Goal: Task Accomplishment & Management: Manage account settings

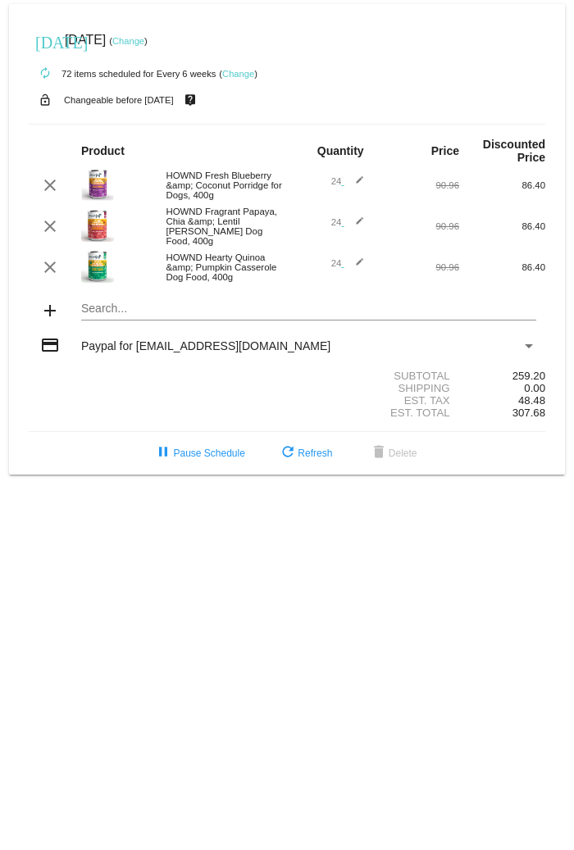
click at [354, 259] on mat-icon "edit" at bounding box center [354, 268] width 20 height 20
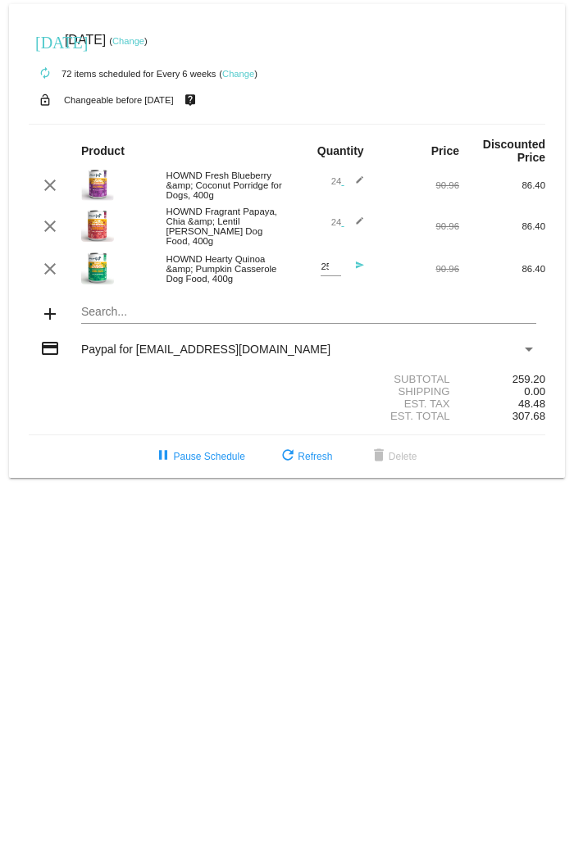
click at [337, 262] on input "25" at bounding box center [331, 267] width 21 height 11
click at [337, 262] on input "26" at bounding box center [331, 267] width 21 height 11
click at [337, 262] on input "27" at bounding box center [331, 267] width 21 height 11
click at [337, 262] on input "28" at bounding box center [331, 267] width 21 height 11
click at [337, 262] on input "29" at bounding box center [331, 267] width 21 height 11
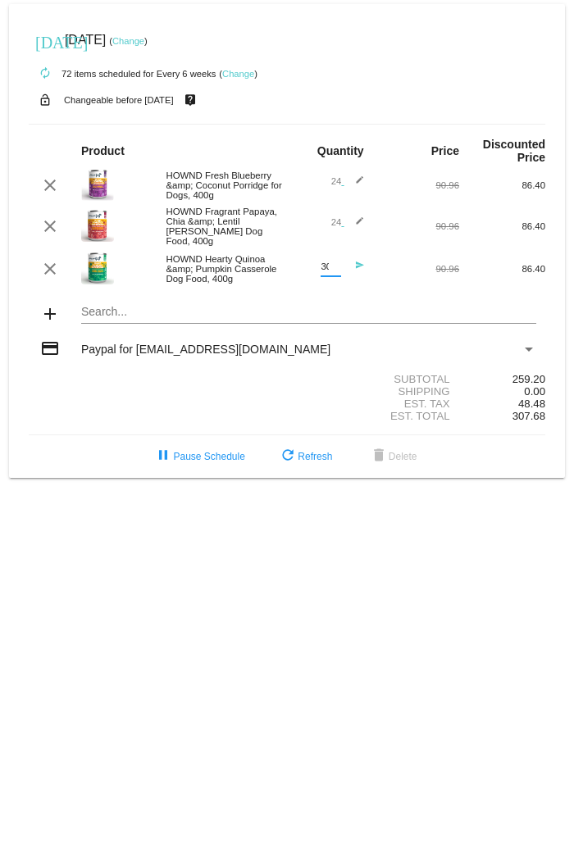
click at [337, 262] on input "30" at bounding box center [331, 267] width 21 height 11
click at [337, 262] on input "31" at bounding box center [331, 267] width 21 height 11
click at [337, 262] on input "32" at bounding box center [331, 267] width 21 height 11
click at [337, 262] on input "33" at bounding box center [331, 267] width 21 height 11
click at [337, 262] on input "34" at bounding box center [331, 267] width 21 height 11
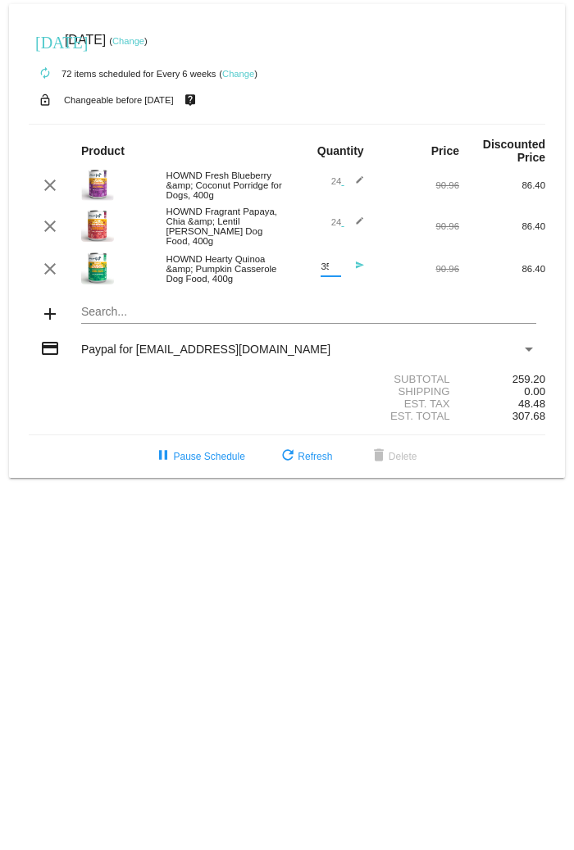
click at [337, 262] on input "35" at bounding box center [331, 267] width 21 height 11
click at [337, 262] on input "36" at bounding box center [331, 267] width 21 height 11
click at [337, 262] on input "37" at bounding box center [331, 267] width 21 height 11
click at [337, 262] on input "38" at bounding box center [331, 267] width 21 height 11
click at [337, 262] on input "39" at bounding box center [331, 267] width 21 height 11
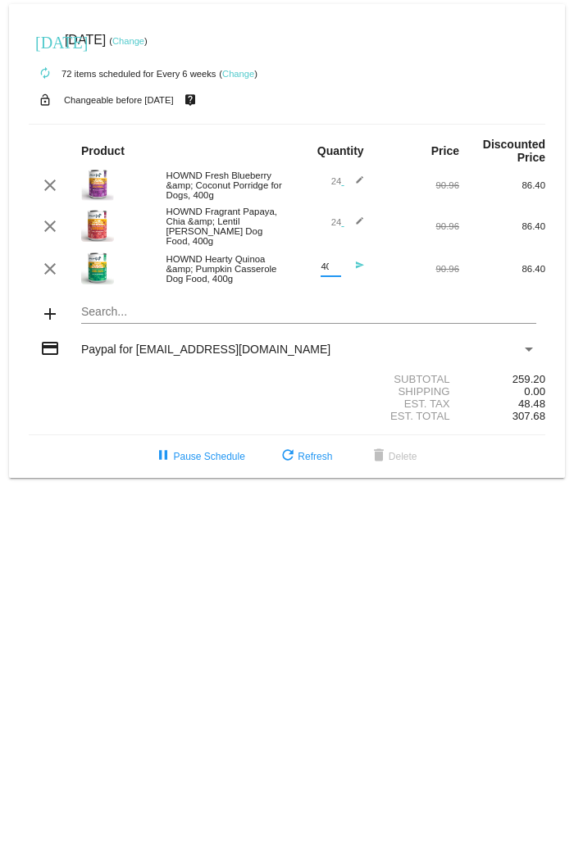
click at [337, 262] on input "40" at bounding box center [331, 267] width 21 height 11
click at [337, 262] on input "41" at bounding box center [331, 267] width 21 height 11
click at [337, 262] on input "42" at bounding box center [331, 267] width 21 height 11
click at [337, 262] on input "43" at bounding box center [331, 267] width 21 height 11
click at [337, 262] on input "44" at bounding box center [331, 267] width 21 height 11
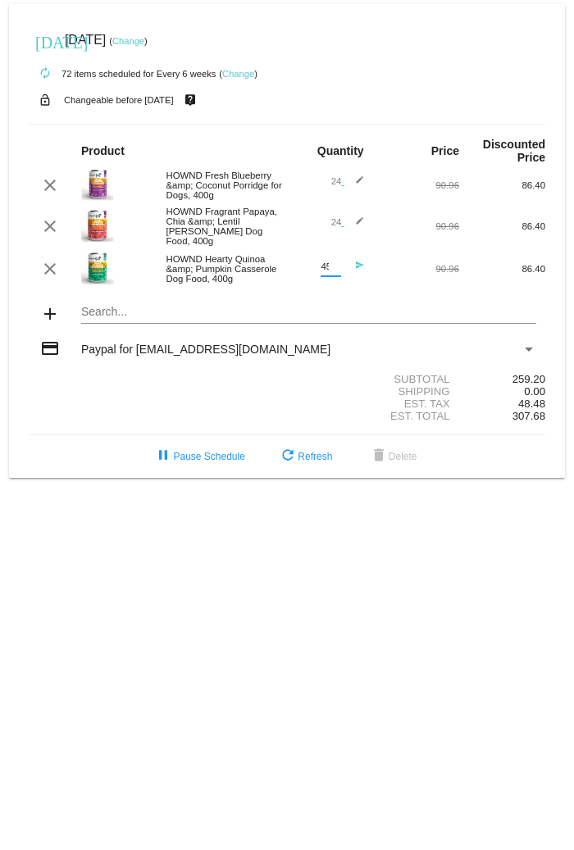
click at [337, 262] on input "45" at bounding box center [331, 267] width 21 height 11
click at [337, 262] on input "46" at bounding box center [331, 267] width 21 height 11
click at [337, 262] on input "47" at bounding box center [331, 267] width 21 height 11
click at [337, 262] on input "48" at bounding box center [331, 267] width 21 height 11
click at [337, 262] on input "49" at bounding box center [331, 267] width 21 height 11
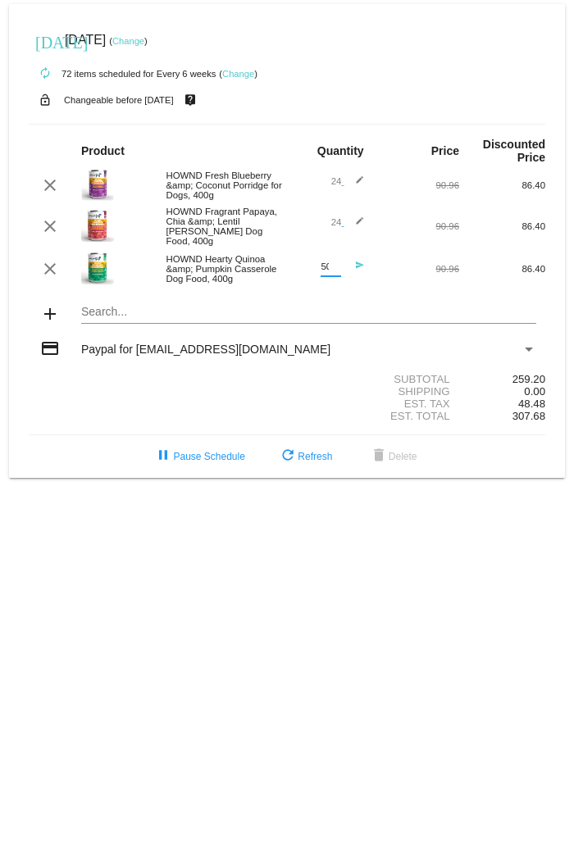
click at [337, 262] on input "50" at bounding box center [331, 267] width 21 height 11
click at [337, 262] on input "51" at bounding box center [331, 267] width 21 height 11
click at [337, 262] on input "52" at bounding box center [331, 267] width 21 height 11
click at [337, 262] on input "53" at bounding box center [331, 267] width 21 height 11
click at [337, 262] on input "54" at bounding box center [331, 267] width 21 height 11
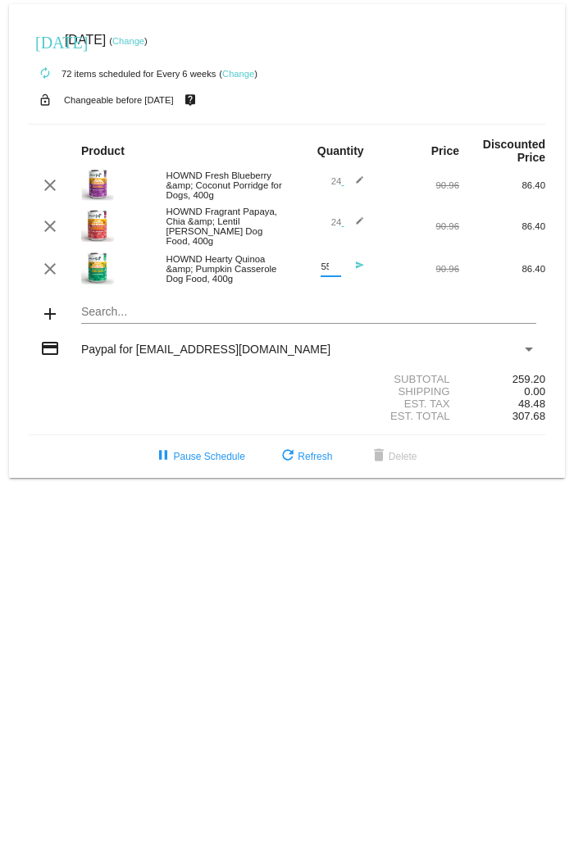
click at [337, 262] on input "55" at bounding box center [331, 267] width 21 height 11
click at [337, 262] on input "56" at bounding box center [331, 267] width 21 height 11
click at [337, 262] on input "57" at bounding box center [331, 267] width 21 height 11
click at [337, 262] on input "58" at bounding box center [331, 267] width 21 height 11
click at [337, 262] on input "59" at bounding box center [331, 267] width 21 height 11
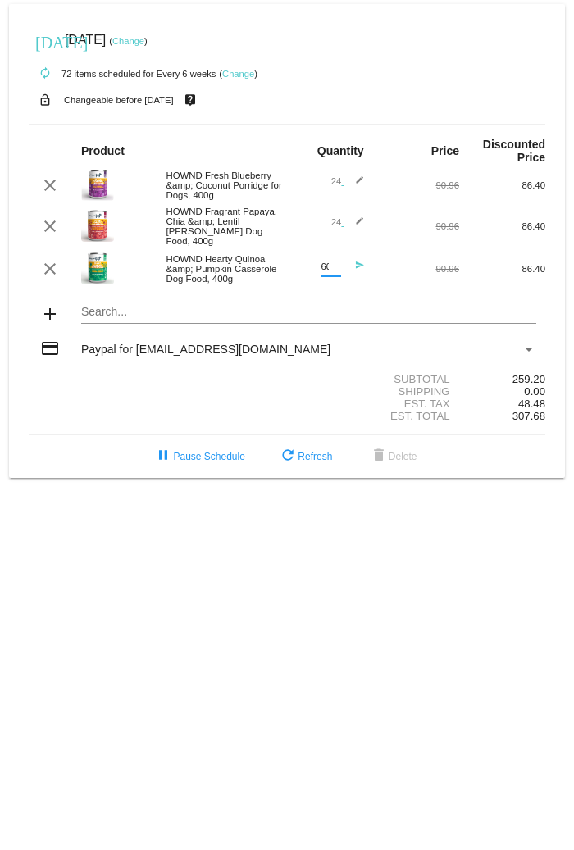
click at [337, 262] on input "60" at bounding box center [331, 267] width 21 height 11
click at [337, 262] on input "61" at bounding box center [331, 267] width 21 height 11
click at [337, 262] on input "62" at bounding box center [331, 267] width 21 height 11
click at [337, 262] on input "63" at bounding box center [331, 267] width 21 height 11
click at [337, 262] on input "64" at bounding box center [331, 267] width 21 height 11
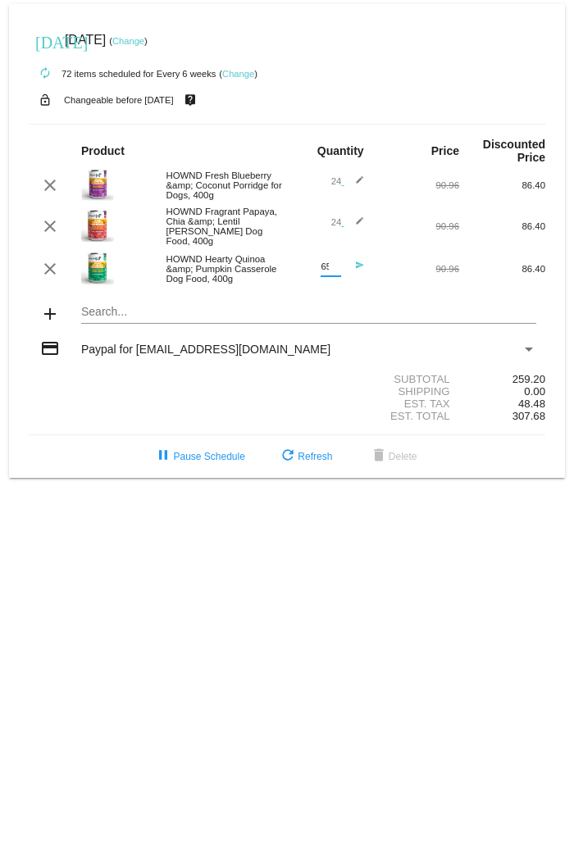
click at [337, 262] on input "65" at bounding box center [331, 267] width 21 height 11
click at [337, 262] on input "66" at bounding box center [331, 267] width 21 height 11
click at [337, 262] on input "67" at bounding box center [331, 267] width 21 height 11
click at [337, 262] on input "68" at bounding box center [331, 267] width 21 height 11
click at [337, 262] on input "69" at bounding box center [331, 267] width 21 height 11
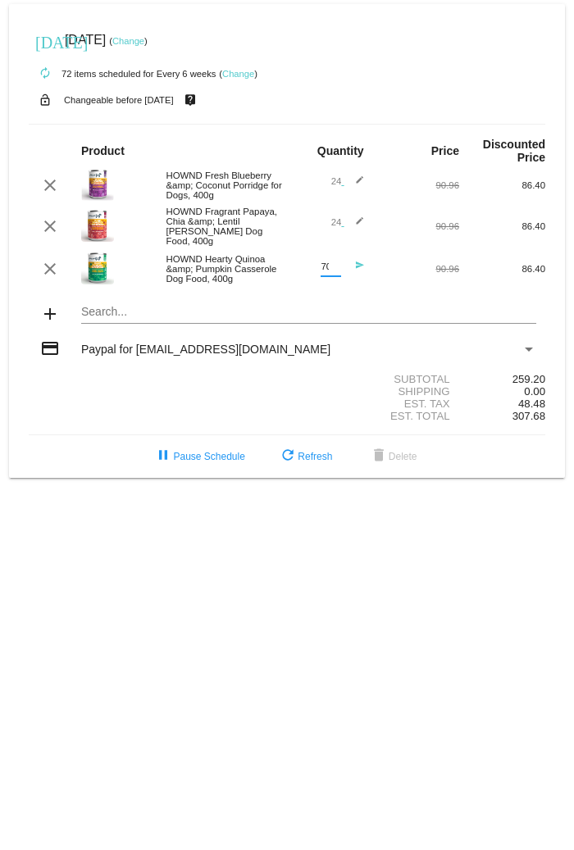
click at [337, 262] on input "70" at bounding box center [331, 267] width 21 height 11
click at [337, 262] on input "71" at bounding box center [331, 267] width 21 height 11
type input "72"
click at [337, 262] on input "72" at bounding box center [331, 267] width 21 height 11
click at [305, 451] on span "refresh Refresh" at bounding box center [305, 456] width 54 height 11
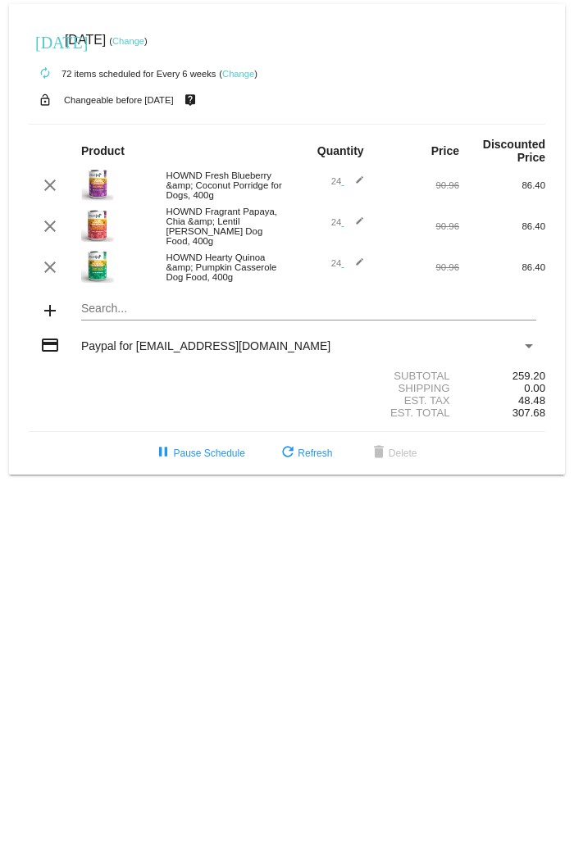
click at [362, 260] on mat-icon "edit" at bounding box center [354, 268] width 20 height 20
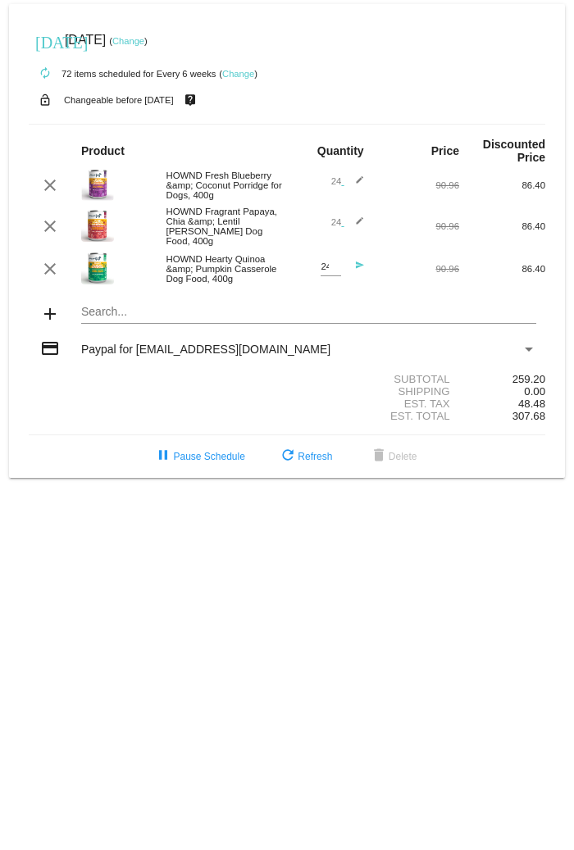
click at [337, 255] on div "24 Quantity" at bounding box center [331, 263] width 21 height 26
click at [337, 256] on div "24 Quantity" at bounding box center [331, 263] width 21 height 26
click at [336, 262] on input "25" at bounding box center [331, 267] width 21 height 11
click at [336, 262] on input "26" at bounding box center [331, 267] width 21 height 11
drag, startPoint x: 317, startPoint y: 263, endPoint x: 326, endPoint y: 262, distance: 9.1
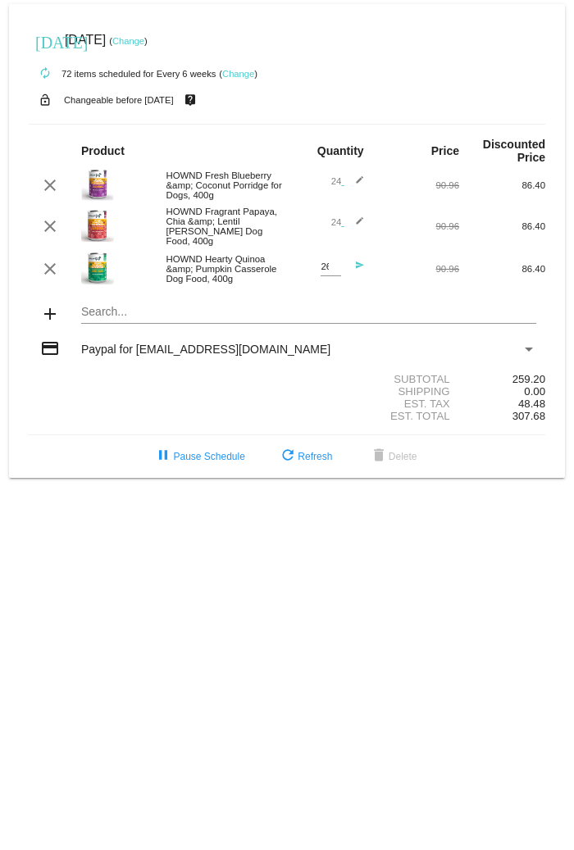
click at [326, 262] on div "26 Quantity send" at bounding box center [329, 269] width 67 height 38
drag, startPoint x: 331, startPoint y: 265, endPoint x: 300, endPoint y: 266, distance: 31.2
click at [300, 266] on div "26 Quantity send" at bounding box center [329, 269] width 67 height 38
type input "72"
click at [435, 297] on div "Search..." at bounding box center [308, 308] width 455 height 32
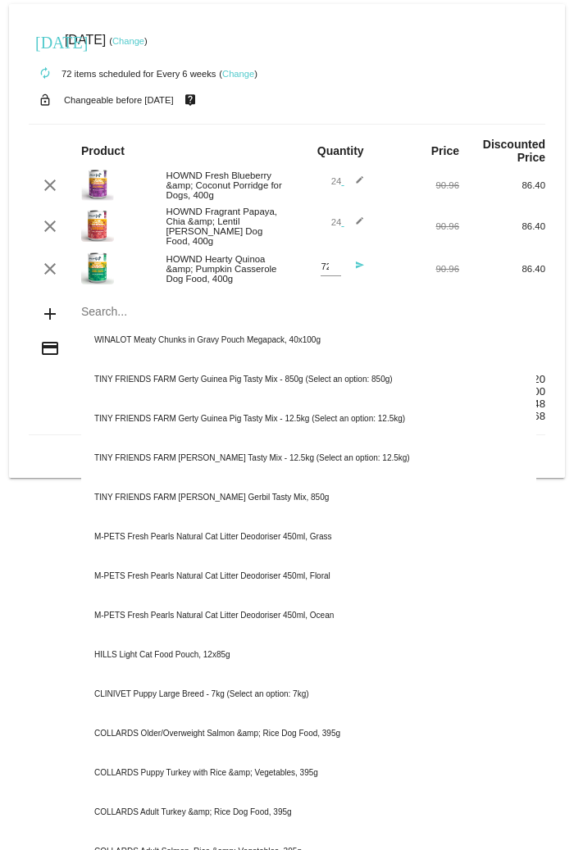
click at [392, 73] on div "autorenew 72 items scheduled for Every 6 weeks ( Change )" at bounding box center [287, 73] width 517 height 33
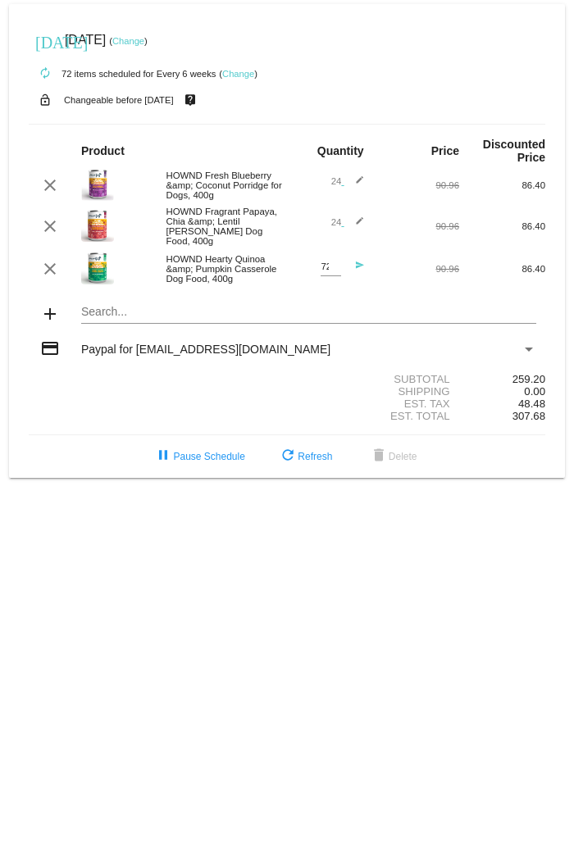
click at [357, 261] on mat-icon "send" at bounding box center [354, 271] width 20 height 20
